Goal: Task Accomplishment & Management: Manage account settings

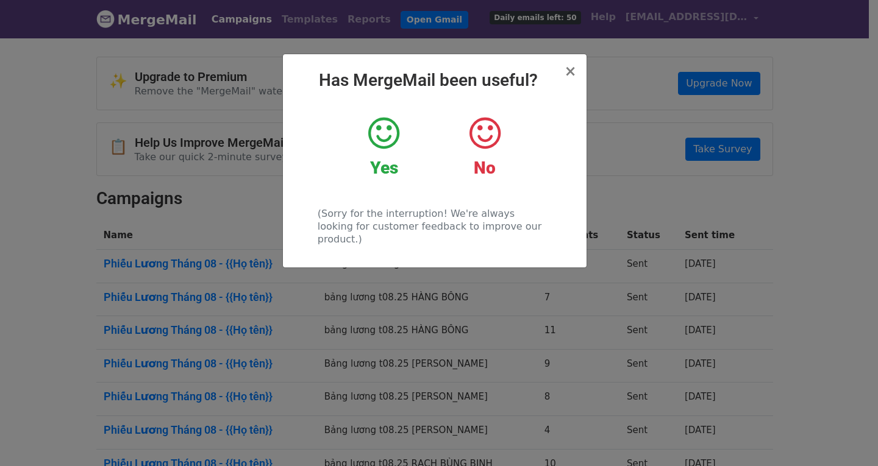
click at [383, 143] on icon at bounding box center [383, 133] width 31 height 37
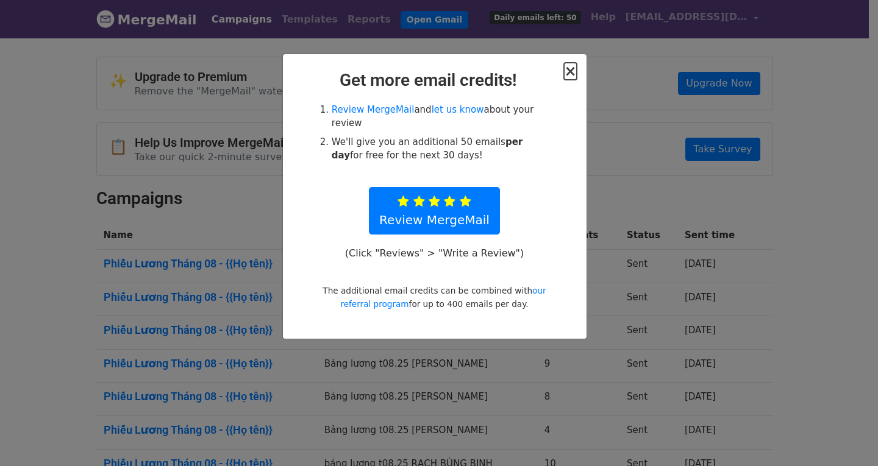
click at [574, 73] on span "×" at bounding box center [570, 71] width 12 height 17
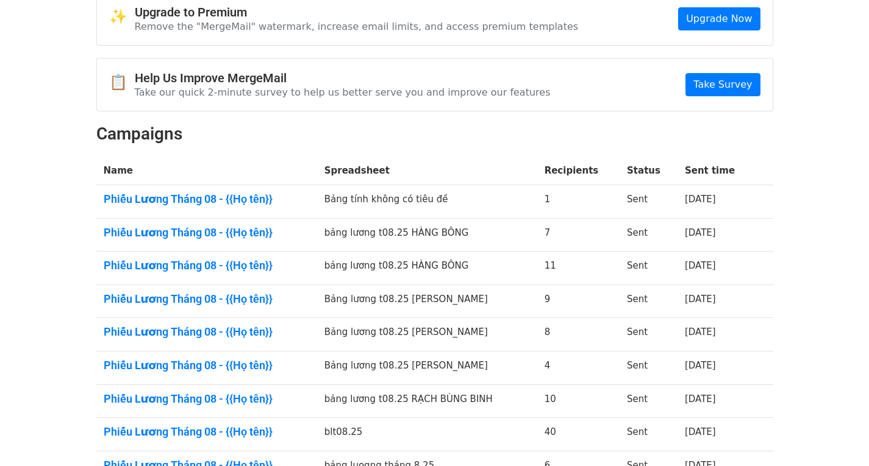
scroll to position [63, 0]
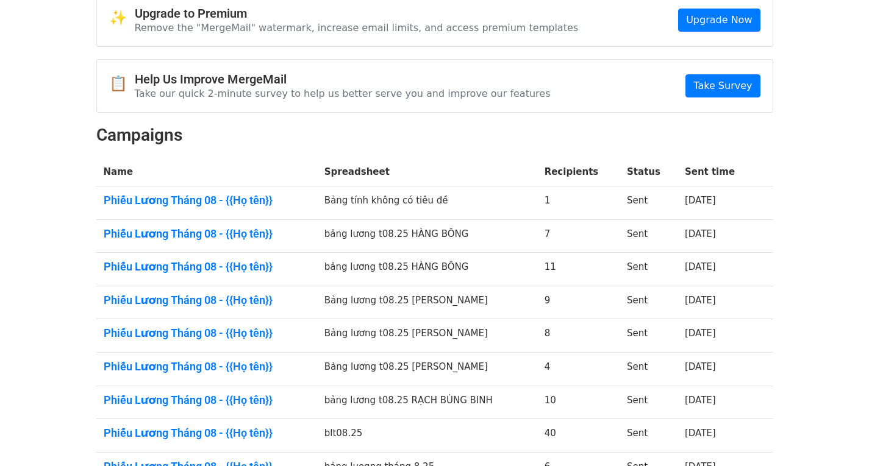
drag, startPoint x: 193, startPoint y: 204, endPoint x: 725, endPoint y: 208, distance: 532.2
click at [725, 208] on td "25 days ago" at bounding box center [716, 204] width 78 height 34
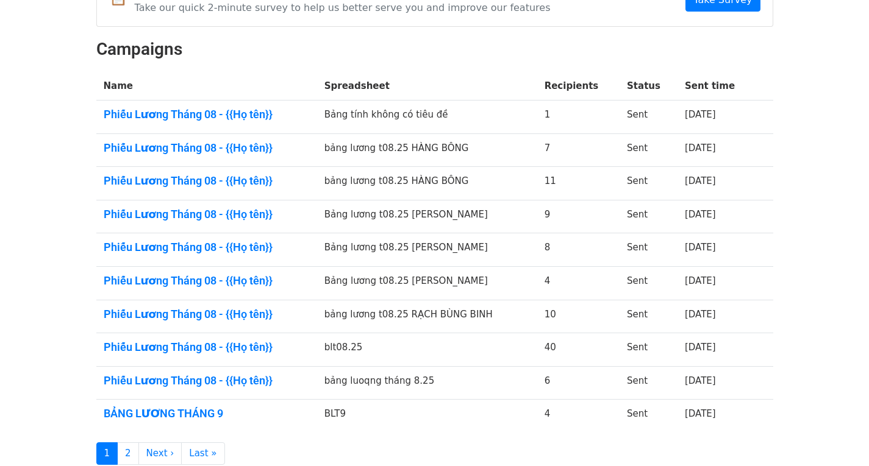
scroll to position [246, 0]
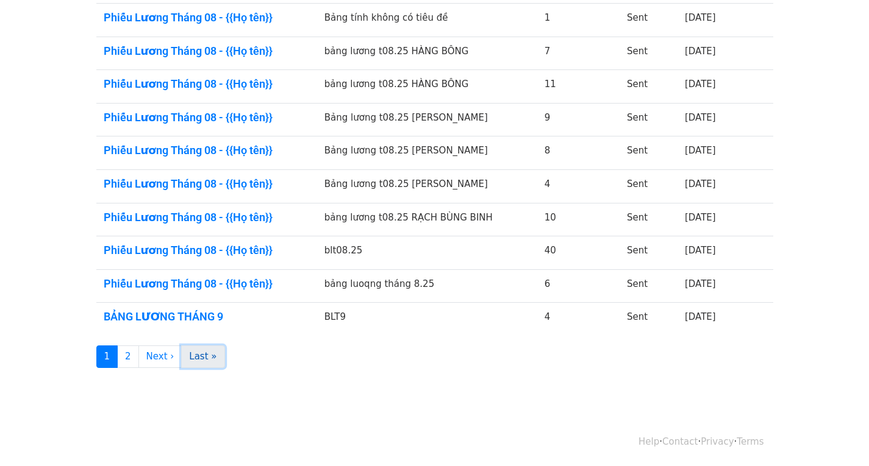
click at [198, 362] on link "Last »" at bounding box center [202, 357] width 43 height 23
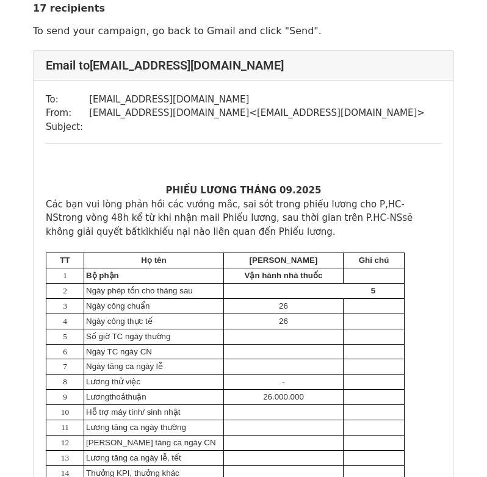
scroll to position [244, 0]
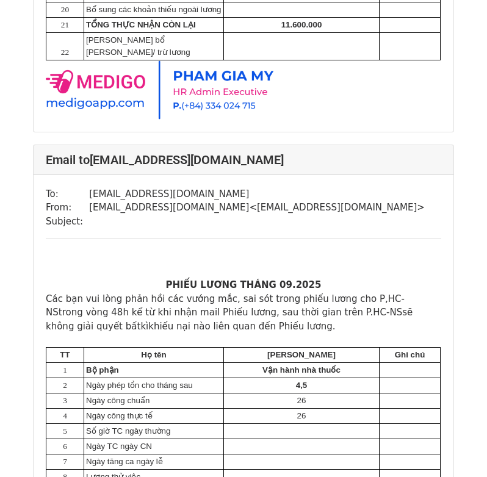
scroll to position [1158, 0]
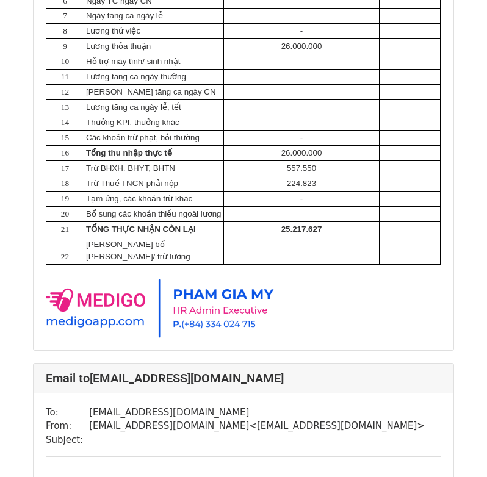
scroll to position [366, 0]
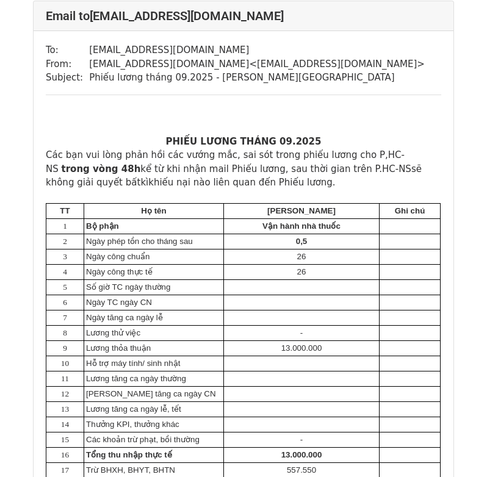
scroll to position [2743, 0]
